Goal: Check status: Check status

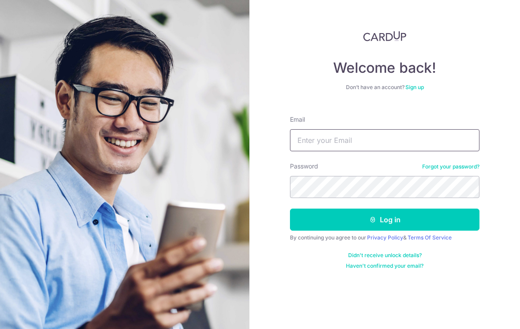
type input "[EMAIL_ADDRESS][DOMAIN_NAME]"
click at [384, 219] on button "Log in" at bounding box center [384, 219] width 189 height 22
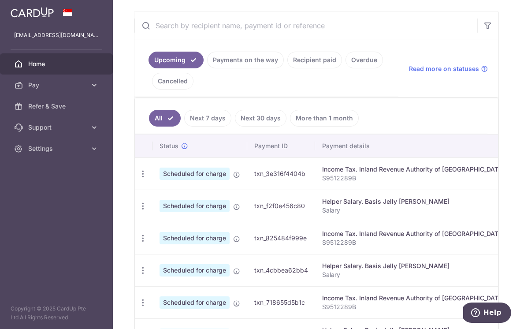
scroll to position [174, 0]
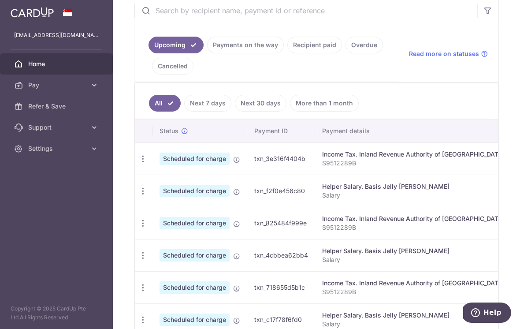
click at [287, 53] on link "Recipient paid" at bounding box center [314, 45] width 55 height 17
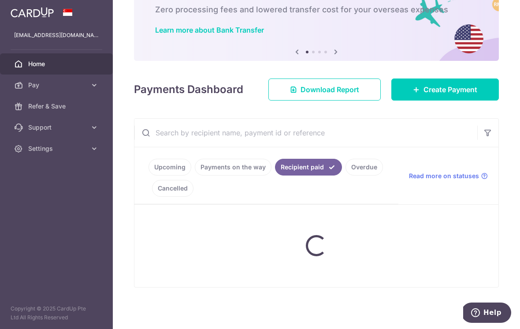
scroll to position [56, 0]
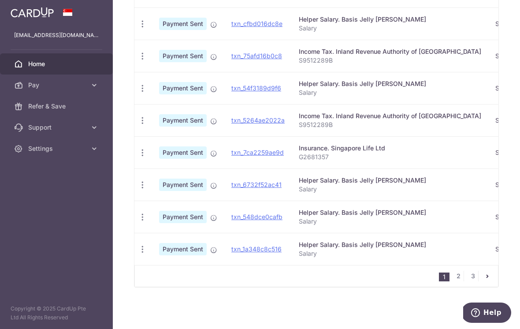
click at [489, 279] on icon "pager" at bounding box center [487, 275] width 7 height 7
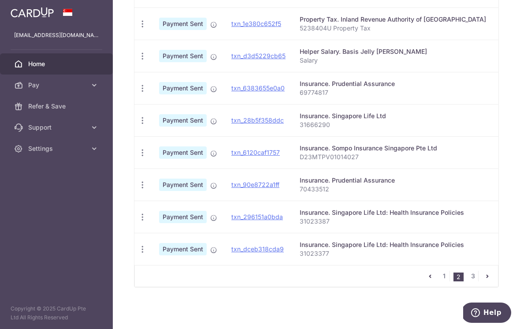
click at [488, 279] on icon "pager" at bounding box center [487, 275] width 7 height 7
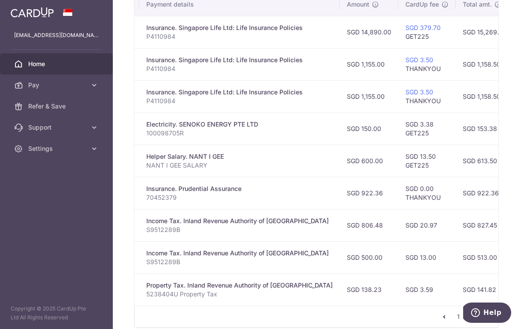
scroll to position [0, 153]
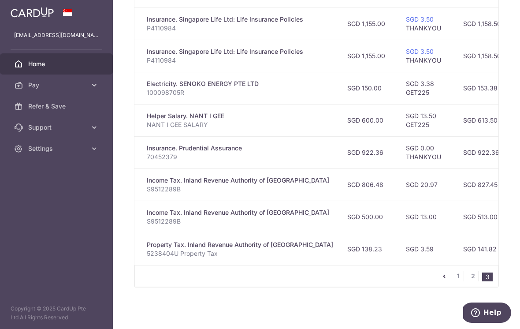
click at [473, 281] on link "2" at bounding box center [472, 275] width 11 height 11
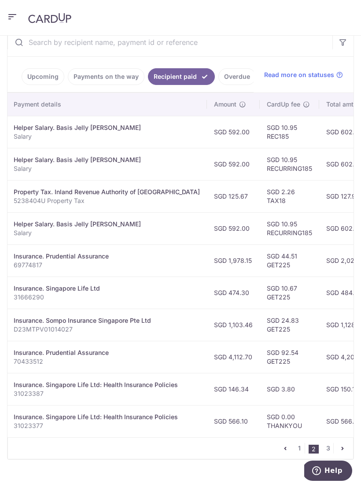
scroll to position [0, 159]
click at [328, 328] on link "3" at bounding box center [328, 448] width 11 height 11
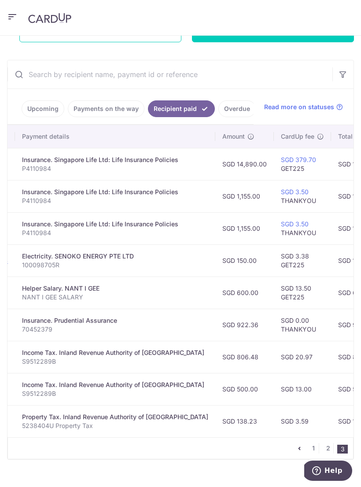
scroll to position [0, 151]
click at [325, 328] on link "2" at bounding box center [328, 448] width 11 height 11
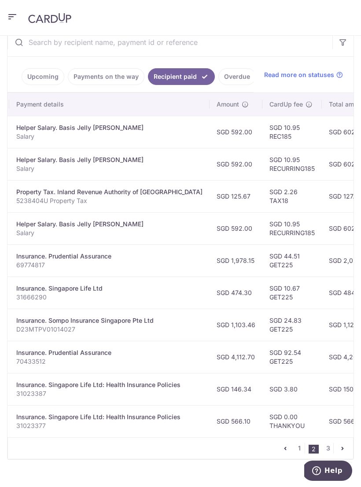
scroll to position [0, 157]
click at [296, 328] on link "1" at bounding box center [299, 448] width 11 height 11
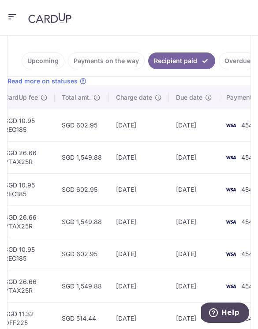
scroll to position [0, 418]
